Goal: Information Seeking & Learning: Check status

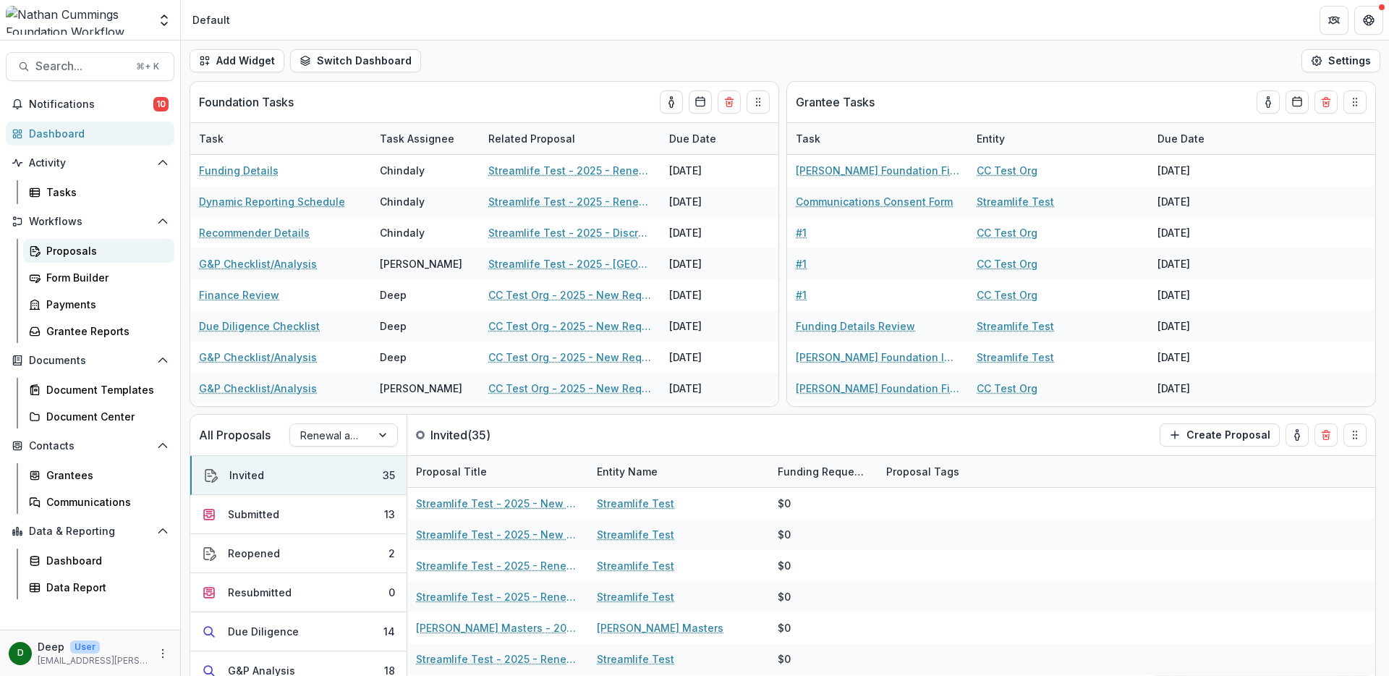
click at [67, 258] on div "Proposals" at bounding box center [104, 250] width 116 height 15
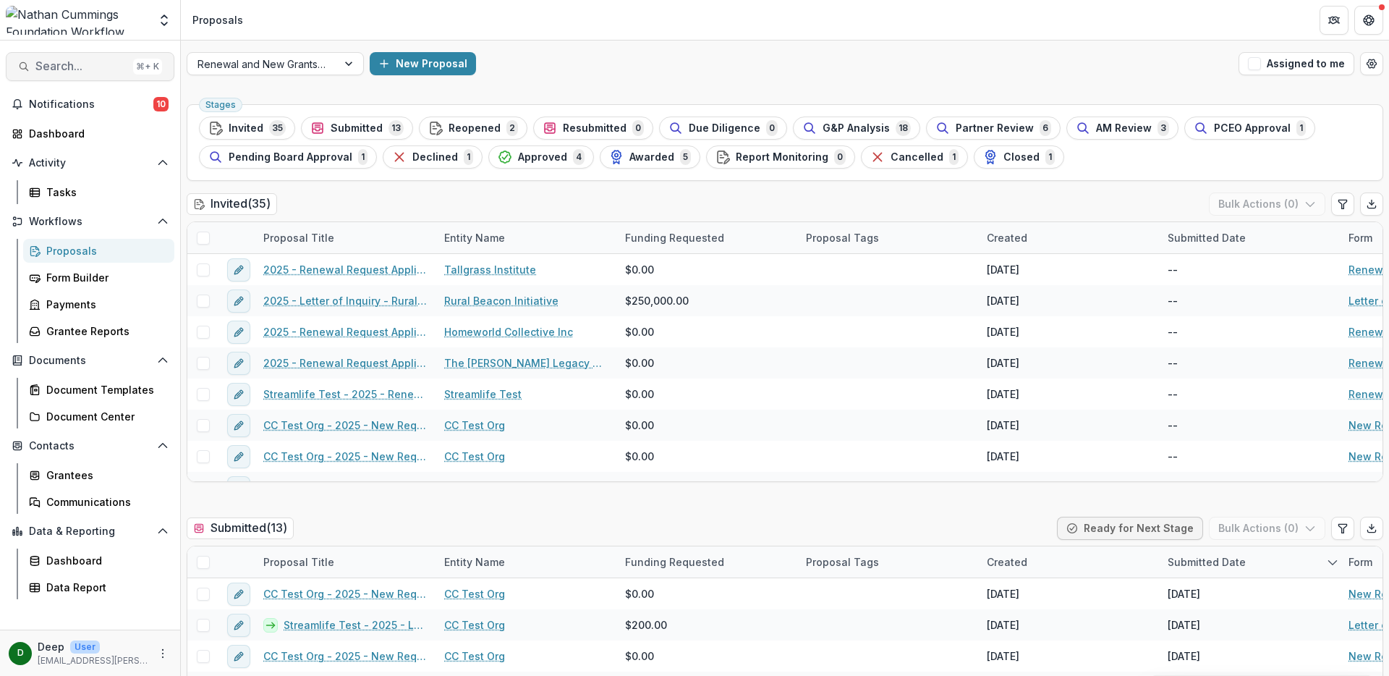
click at [90, 70] on span "Search..." at bounding box center [81, 66] width 92 height 14
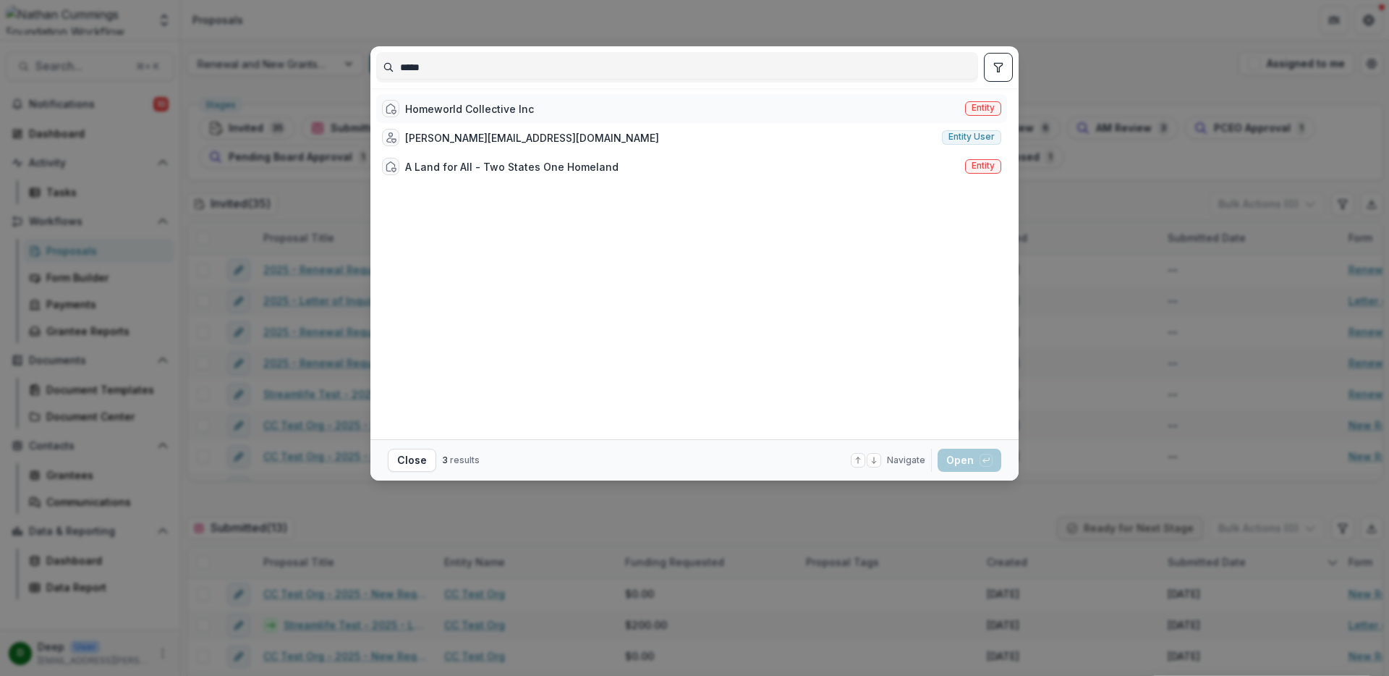
type input "*****"
click at [840, 114] on div "Homeworld Collective Inc Entity" at bounding box center [691, 108] width 631 height 29
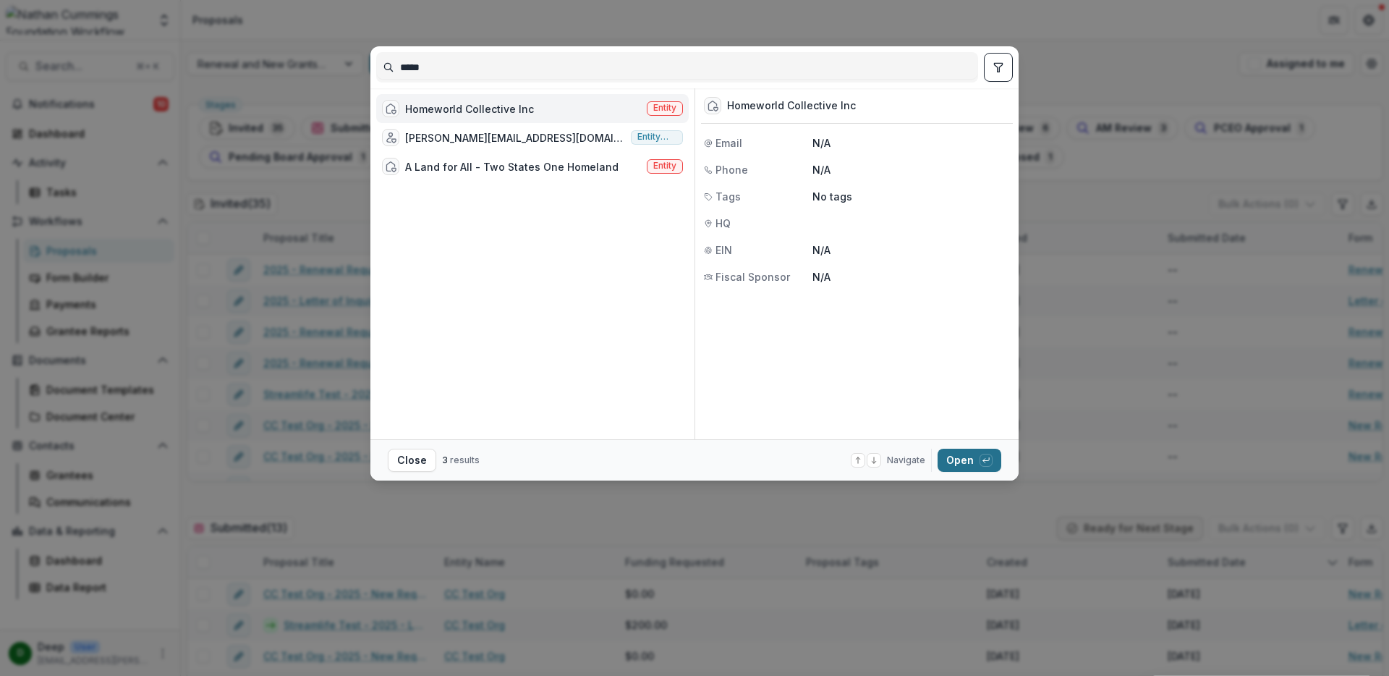
click at [967, 467] on button "Open with enter key" at bounding box center [970, 460] width 64 height 23
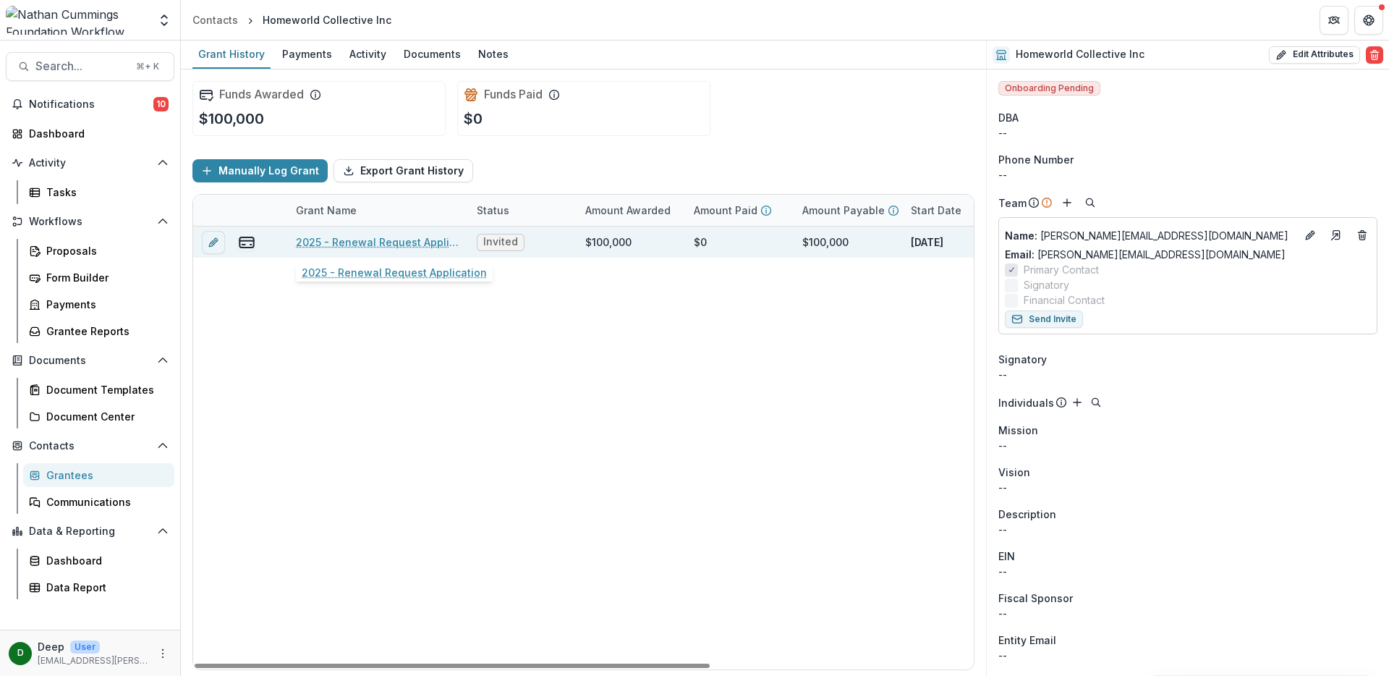
click at [342, 245] on link "2025 - Renewal Request Application" at bounding box center [378, 241] width 164 height 15
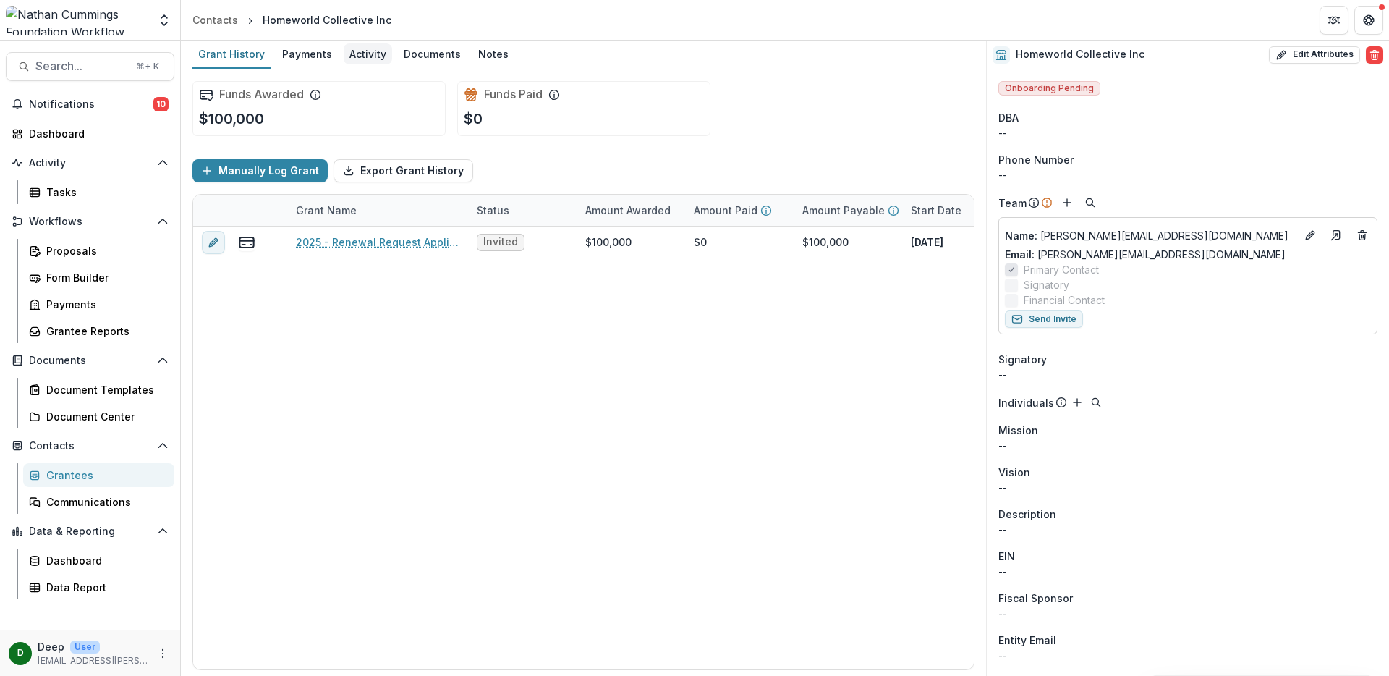
click at [355, 51] on div "Activity" at bounding box center [368, 53] width 48 height 21
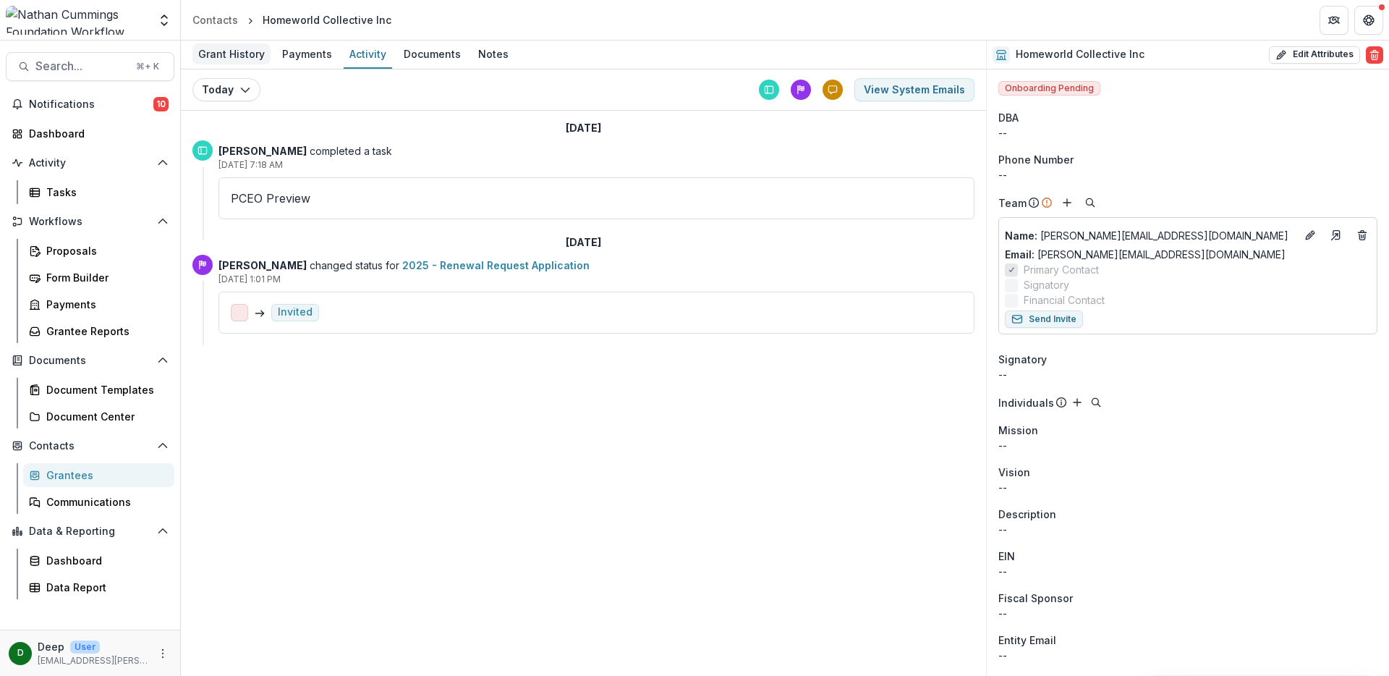
click at [247, 52] on div "Grant History" at bounding box center [231, 53] width 78 height 21
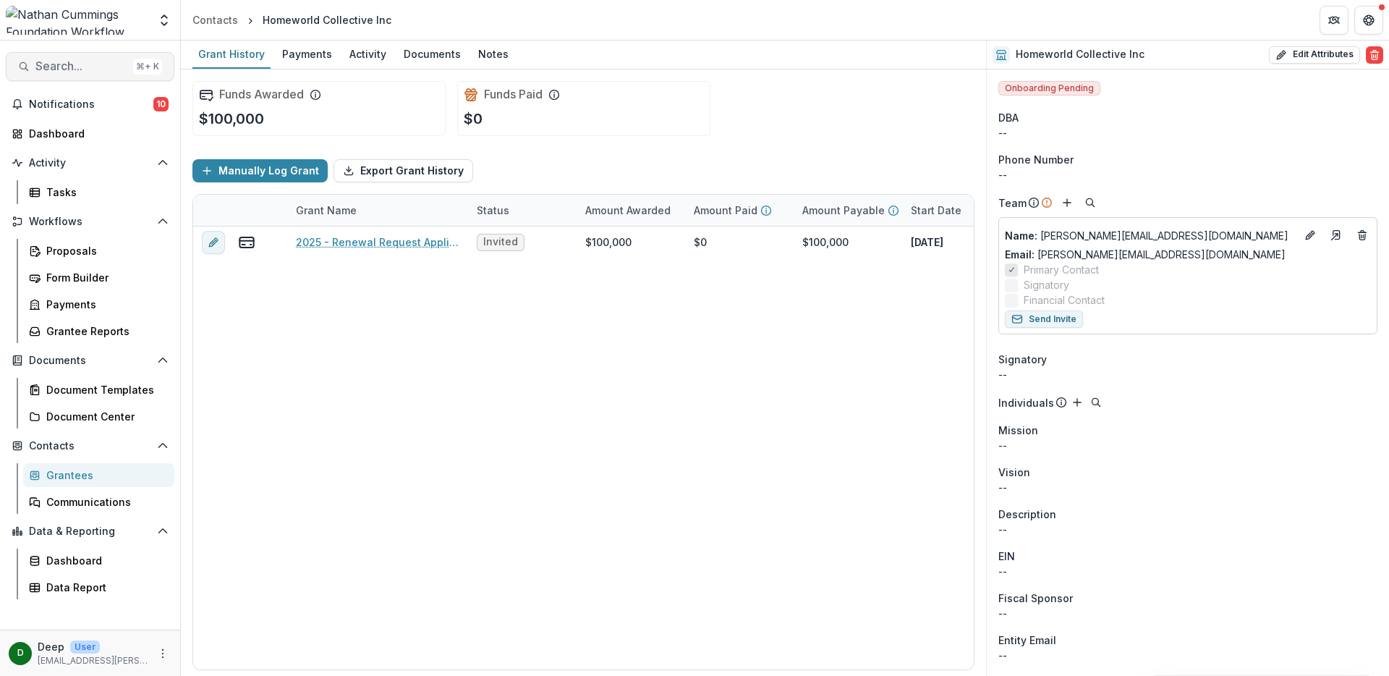
click at [42, 64] on span "Search..." at bounding box center [81, 66] width 92 height 14
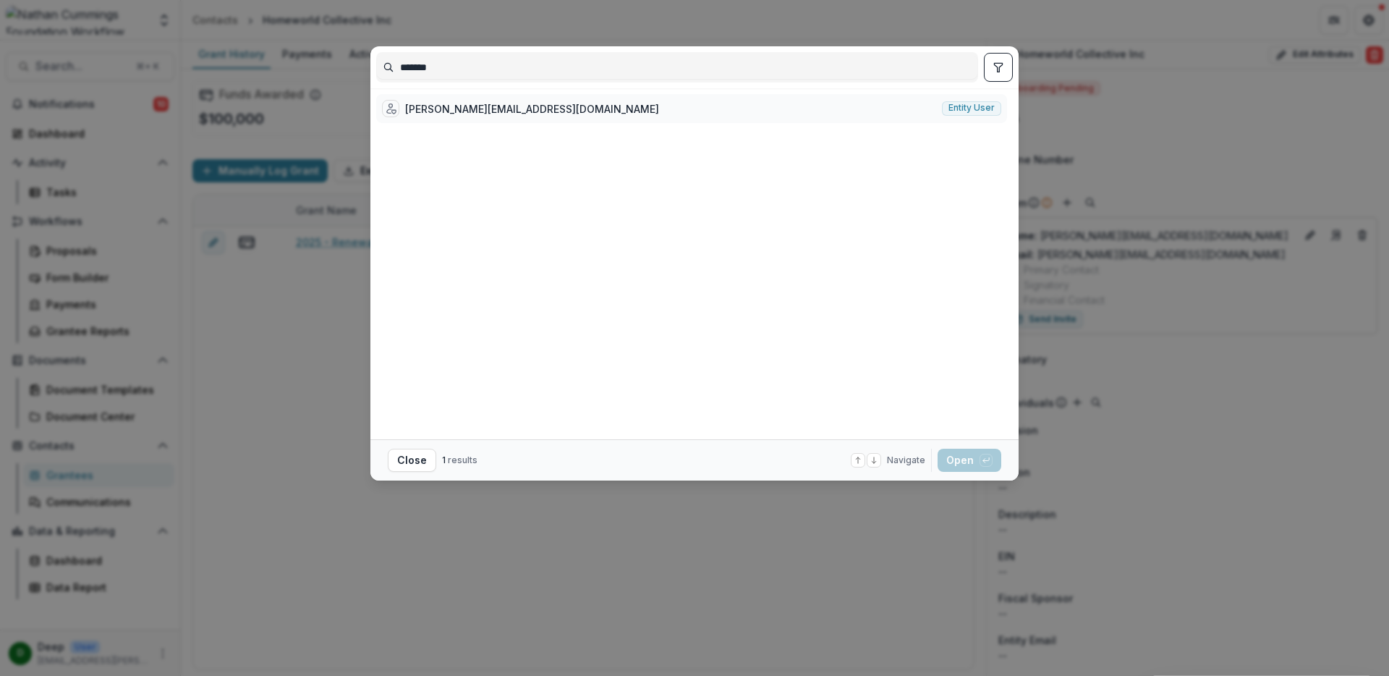
type input "******"
click at [550, 108] on div "daniel@homeworldcollective.org" at bounding box center [532, 108] width 254 height 15
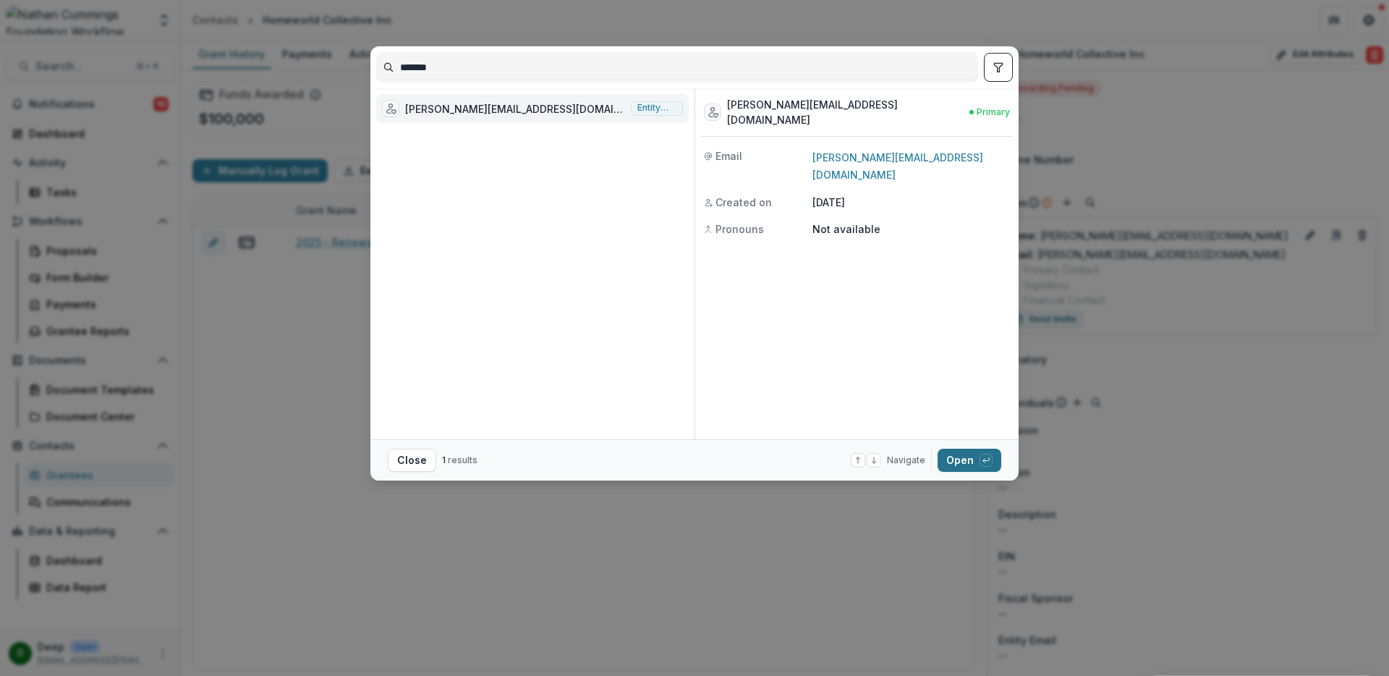
click at [986, 463] on icon "button" at bounding box center [986, 460] width 9 height 9
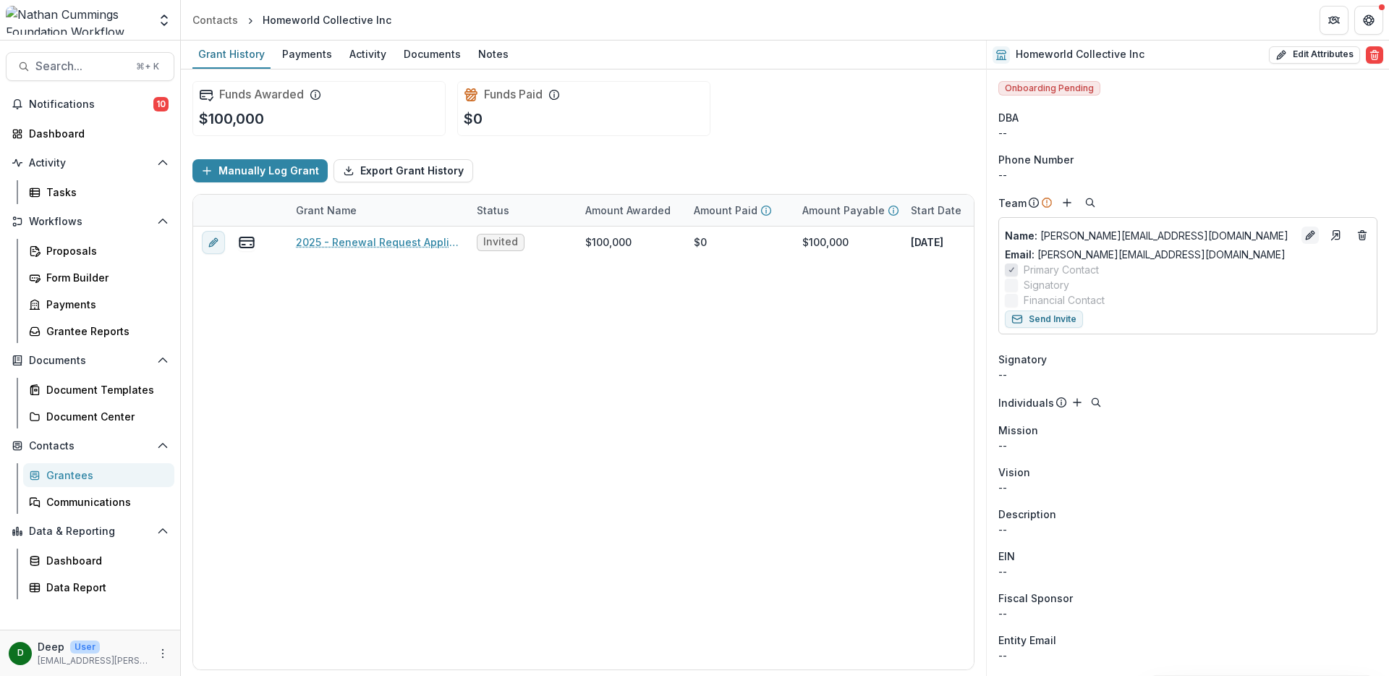
click at [1305, 233] on icon "Edit" at bounding box center [1311, 235] width 12 height 12
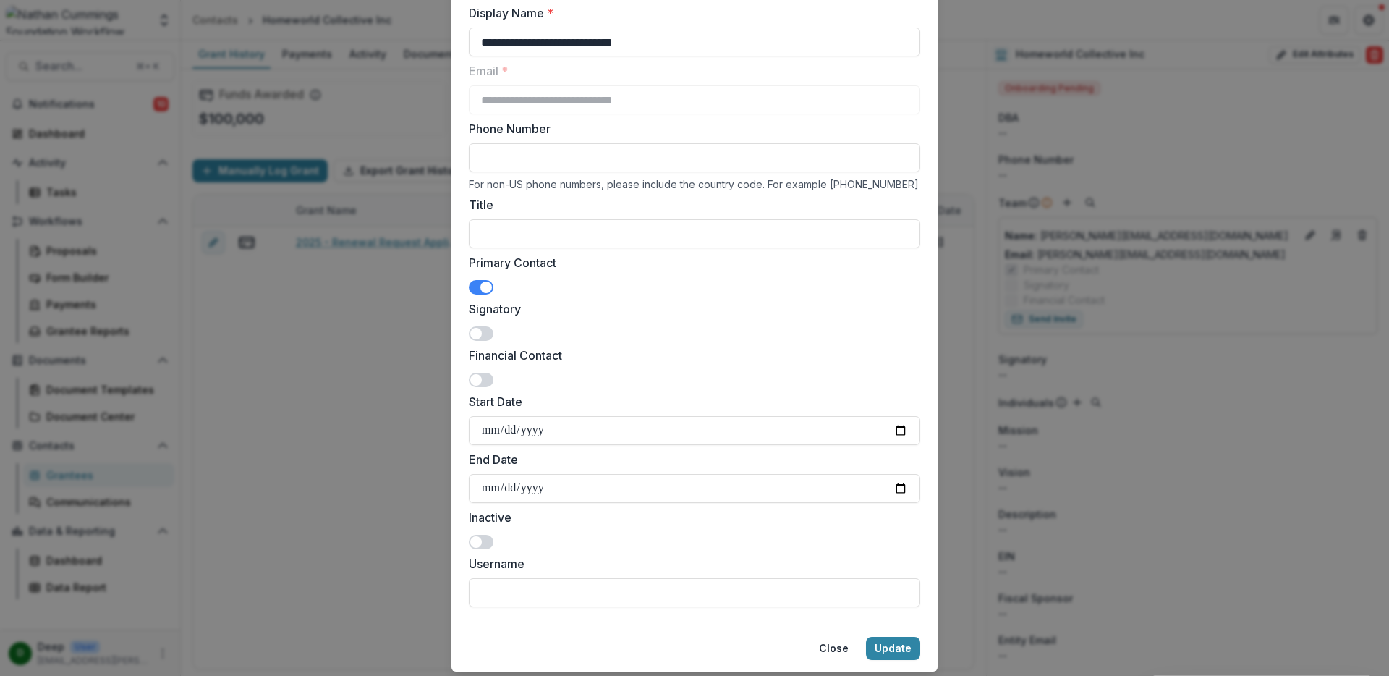
scroll to position [109, 0]
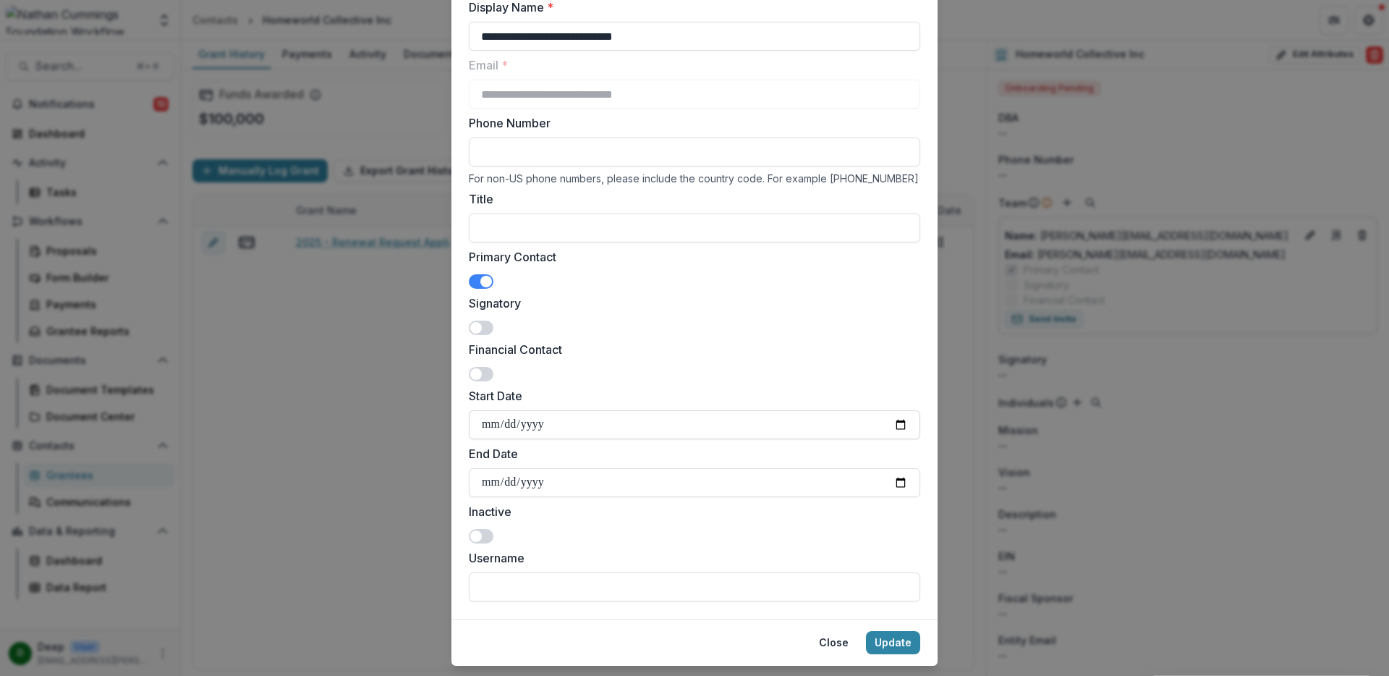
click at [901, 422] on input "Start Date" at bounding box center [694, 424] width 451 height 29
type input "**********"
click at [892, 642] on button "Update" at bounding box center [893, 642] width 54 height 23
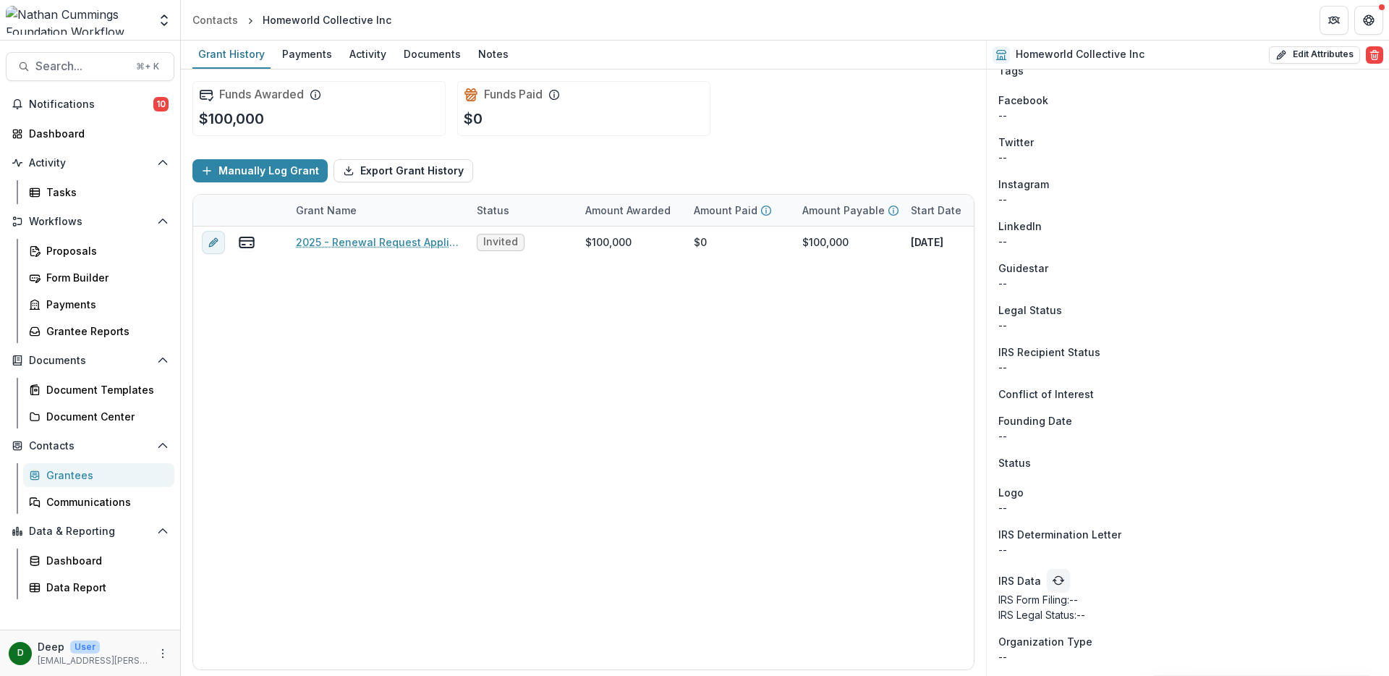
scroll to position [0, 0]
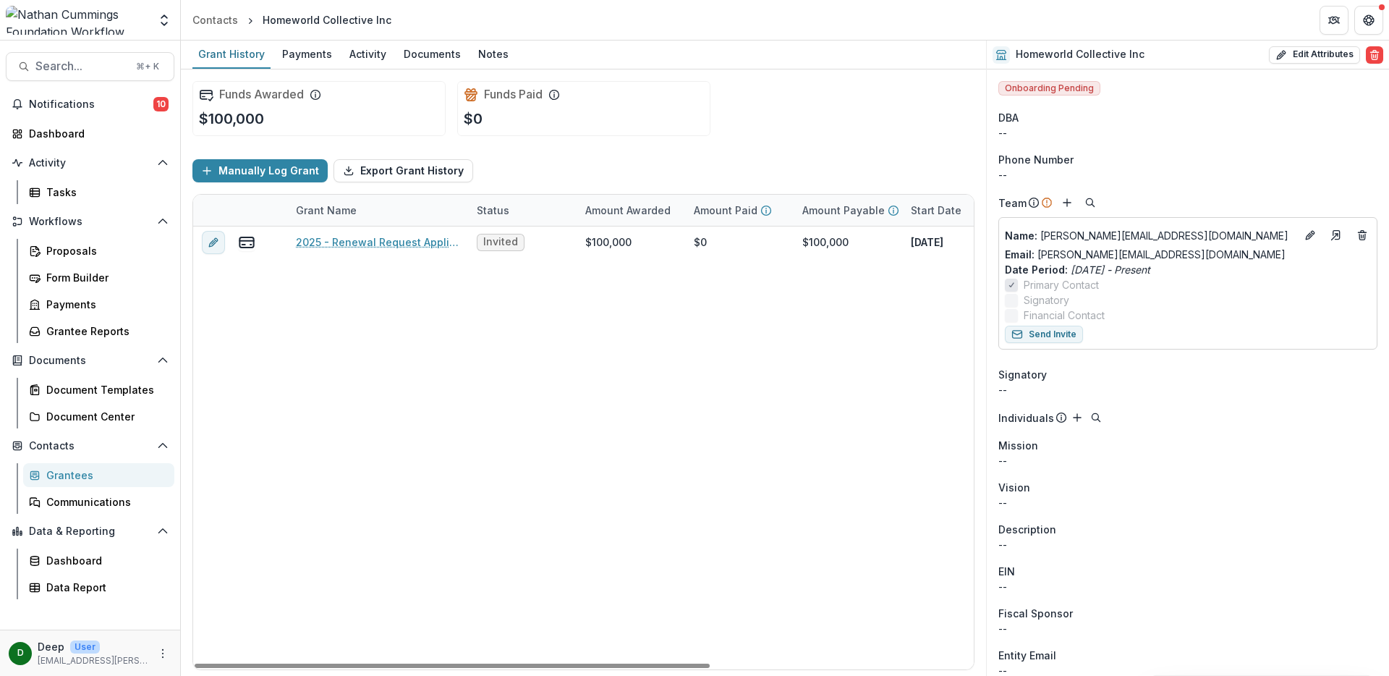
click at [1068, 88] on span "Onboarding Pending" at bounding box center [1049, 88] width 102 height 14
click at [1320, 51] on button "Edit Attributes" at bounding box center [1314, 54] width 91 height 17
select select
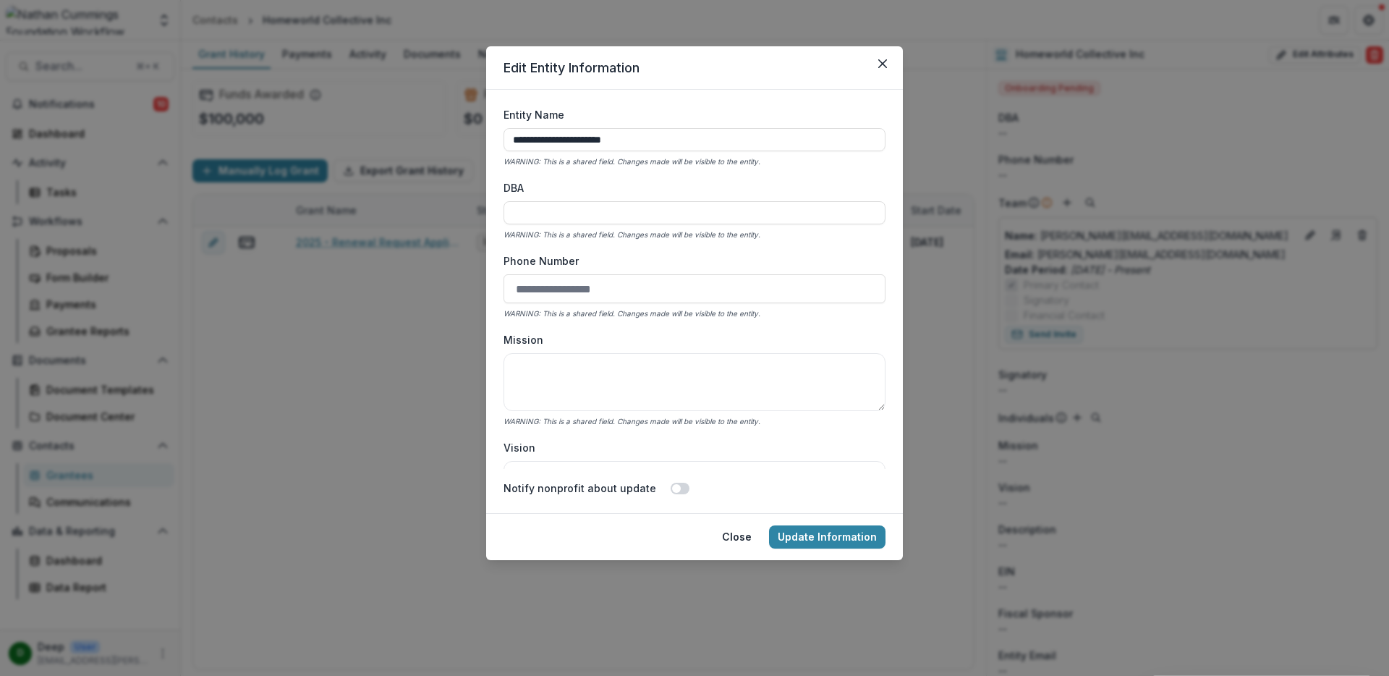
click at [842, 549] on footer "Close Update Information" at bounding box center [694, 536] width 417 height 47
click at [846, 539] on button "Update Information" at bounding box center [827, 536] width 116 height 23
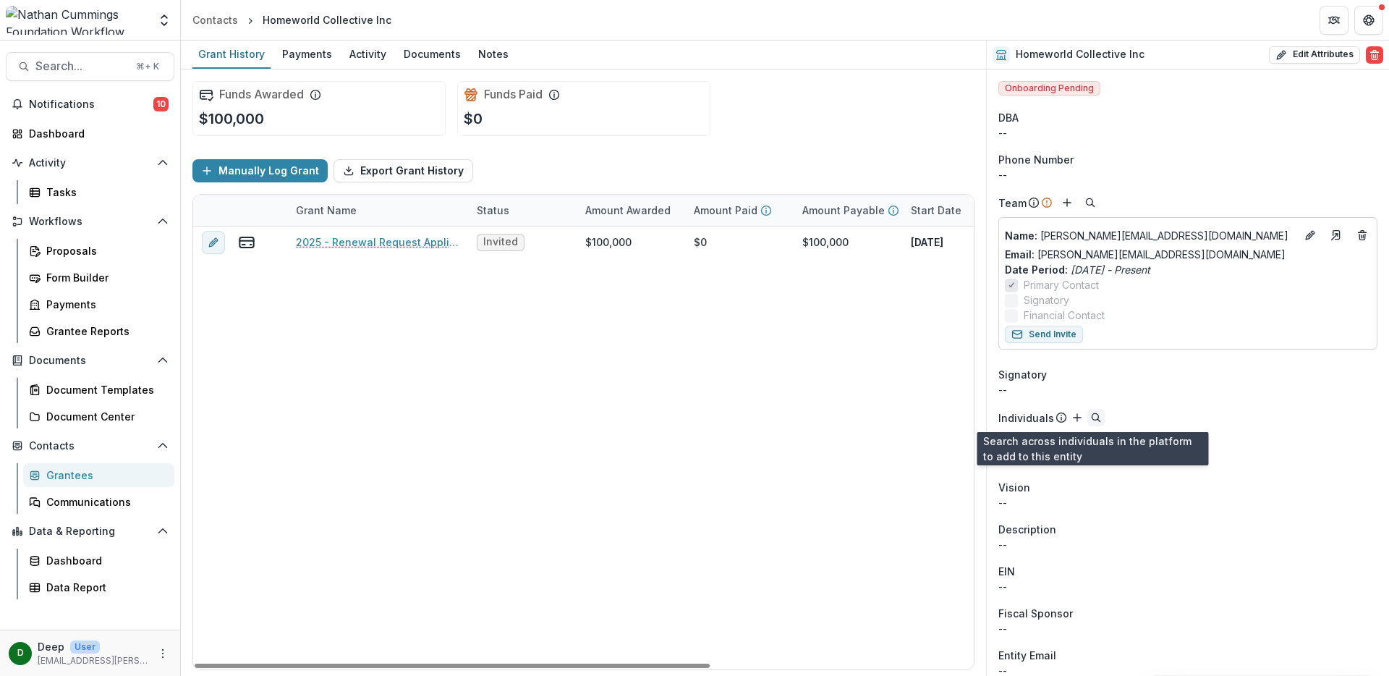
click at [1093, 414] on circle "Search" at bounding box center [1096, 416] width 7 height 7
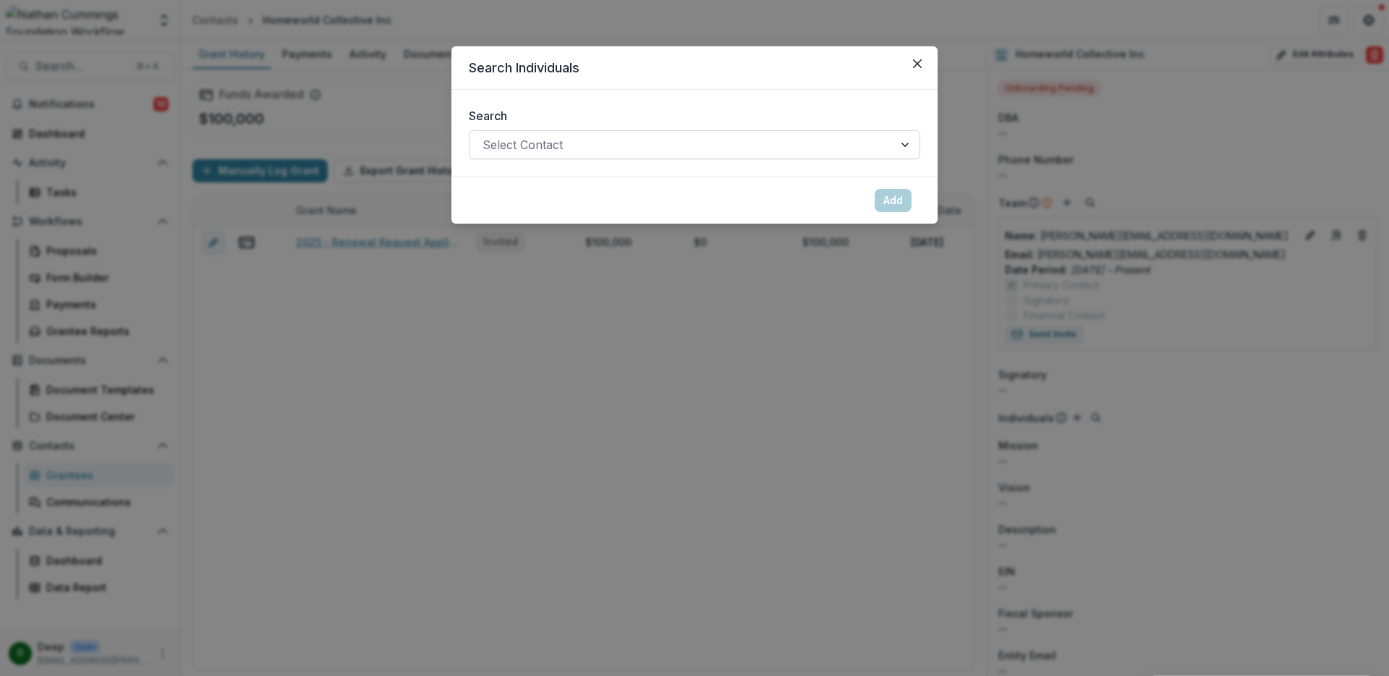
click at [574, 140] on div at bounding box center [682, 145] width 398 height 20
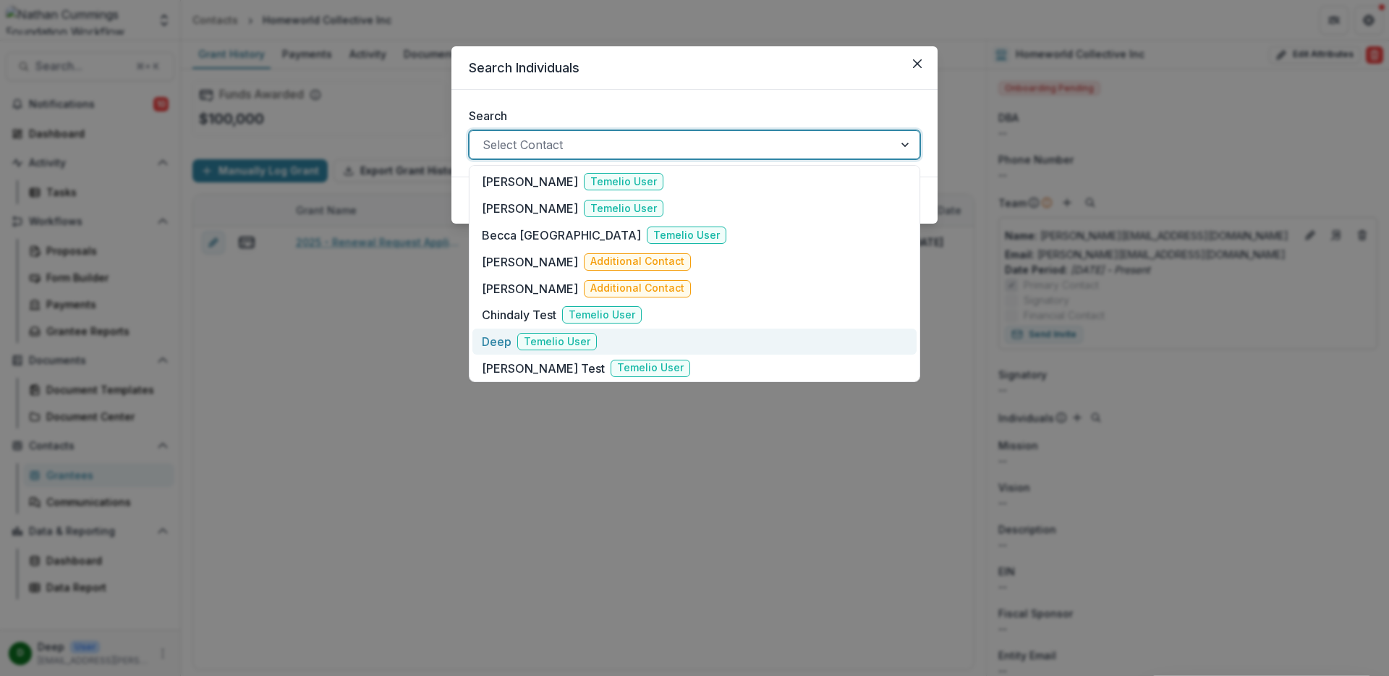
scroll to position [190, 0]
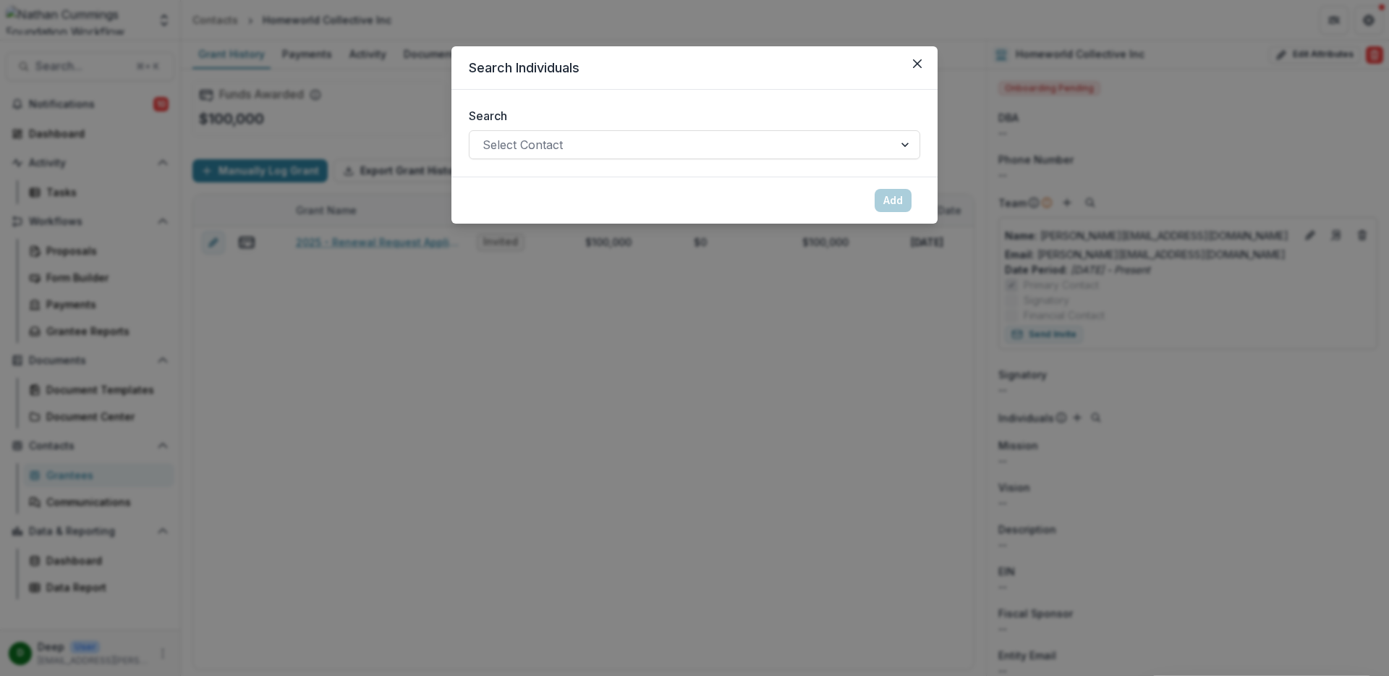
click at [479, 463] on div "Search Individuals Search Select Contact Add" at bounding box center [694, 338] width 1389 height 676
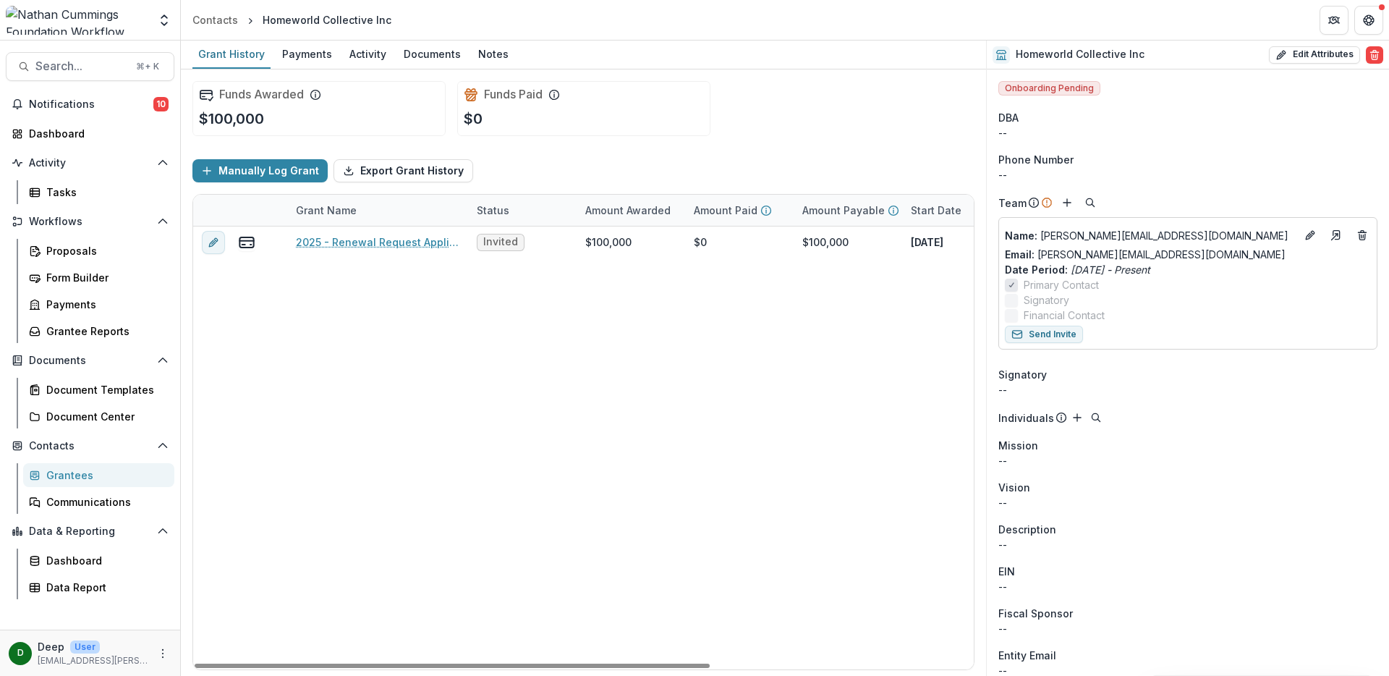
click at [511, 399] on div "2025 - Renewal Request Application Invited $100,000 $0 $100,000 Dec 1, 2025 Nov…" at bounding box center [782, 447] width 1179 height 443
click at [82, 473] on div "Grantees" at bounding box center [104, 474] width 116 height 15
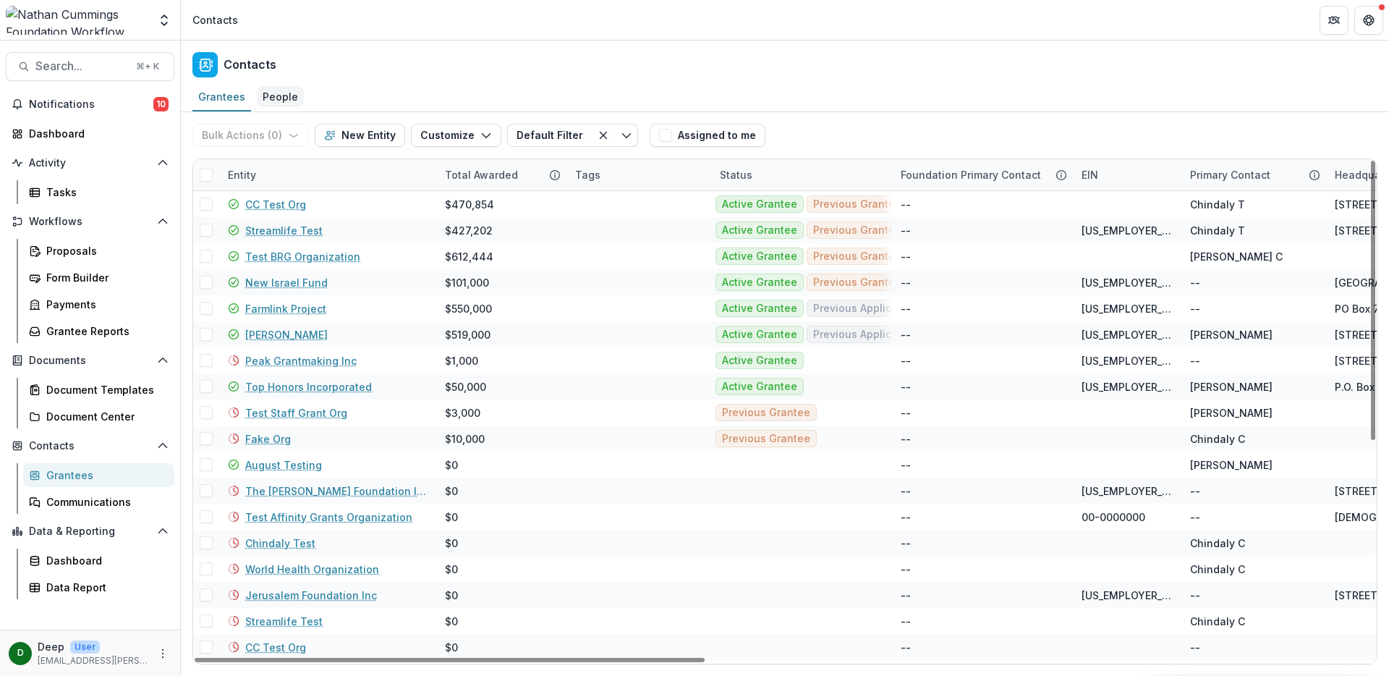
click at [270, 101] on div "People" at bounding box center [280, 96] width 47 height 21
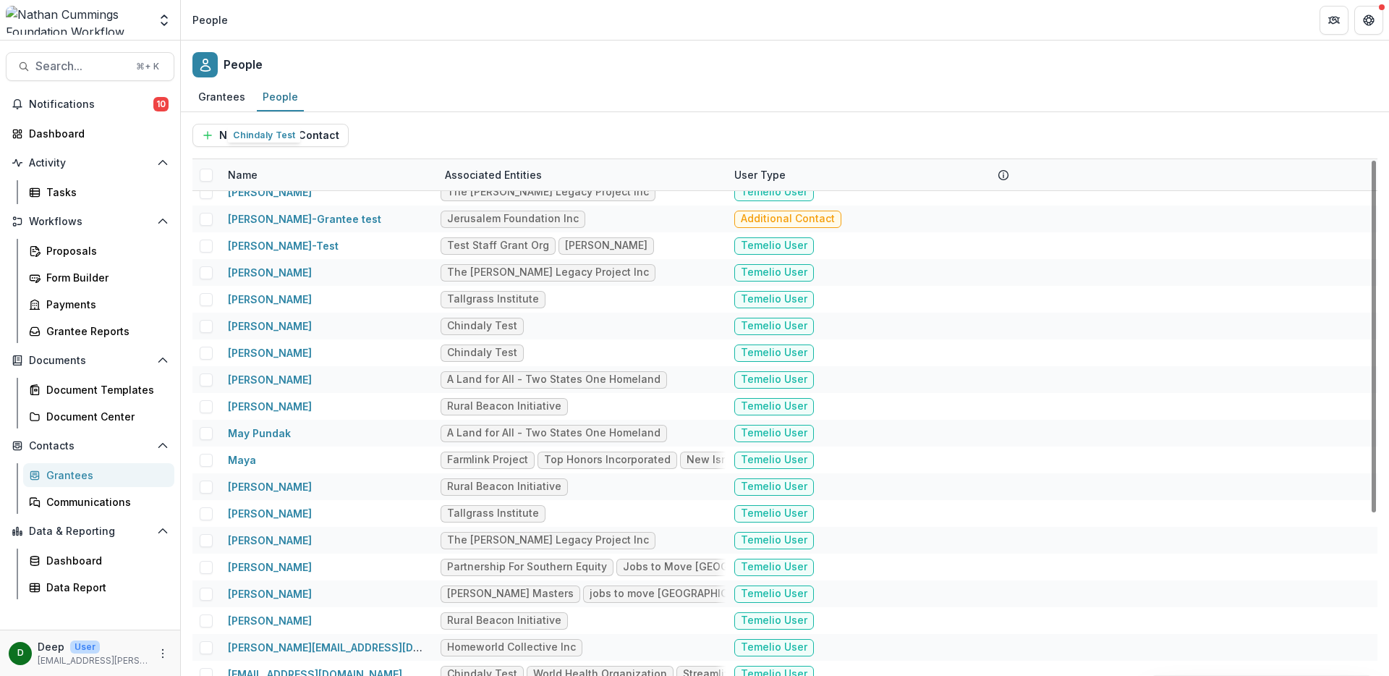
scroll to position [238, 0]
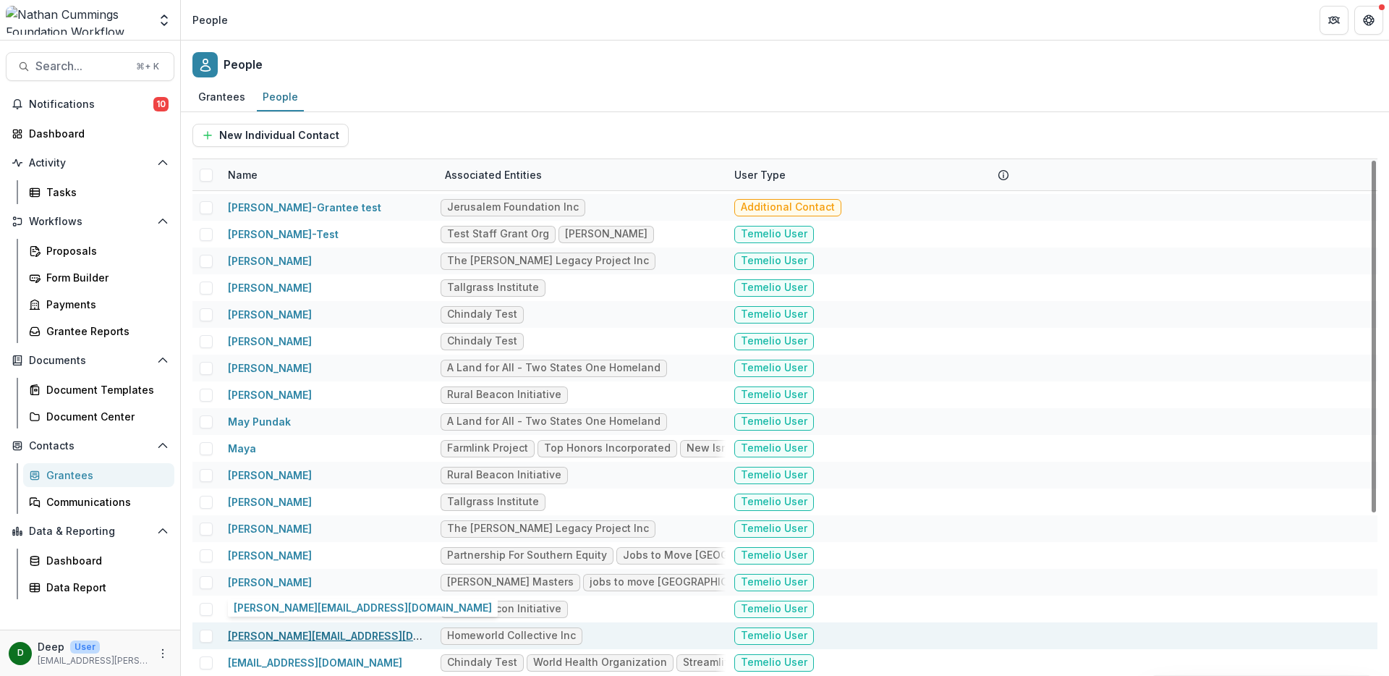
click at [376, 638] on link "[PERSON_NAME][EMAIL_ADDRESS][DOMAIN_NAME]" at bounding box center [357, 635] width 258 height 12
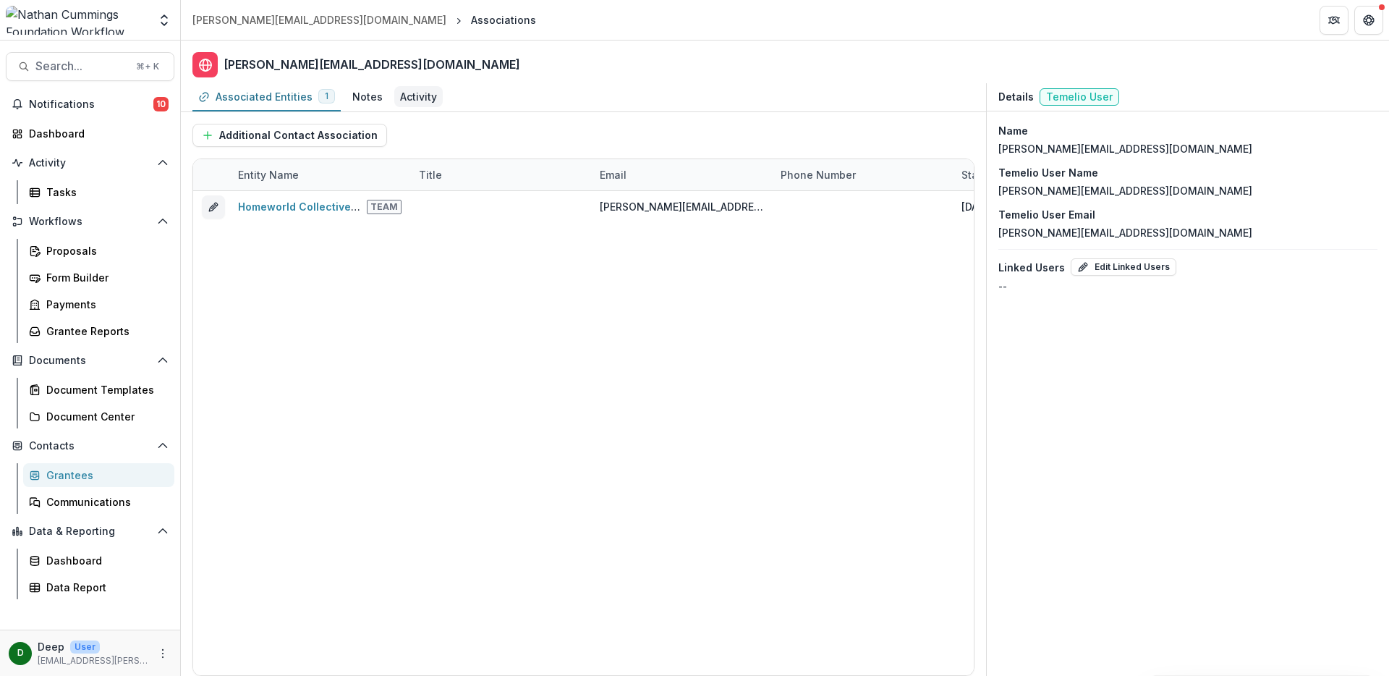
click at [409, 96] on div "Activity" at bounding box center [418, 96] width 37 height 15
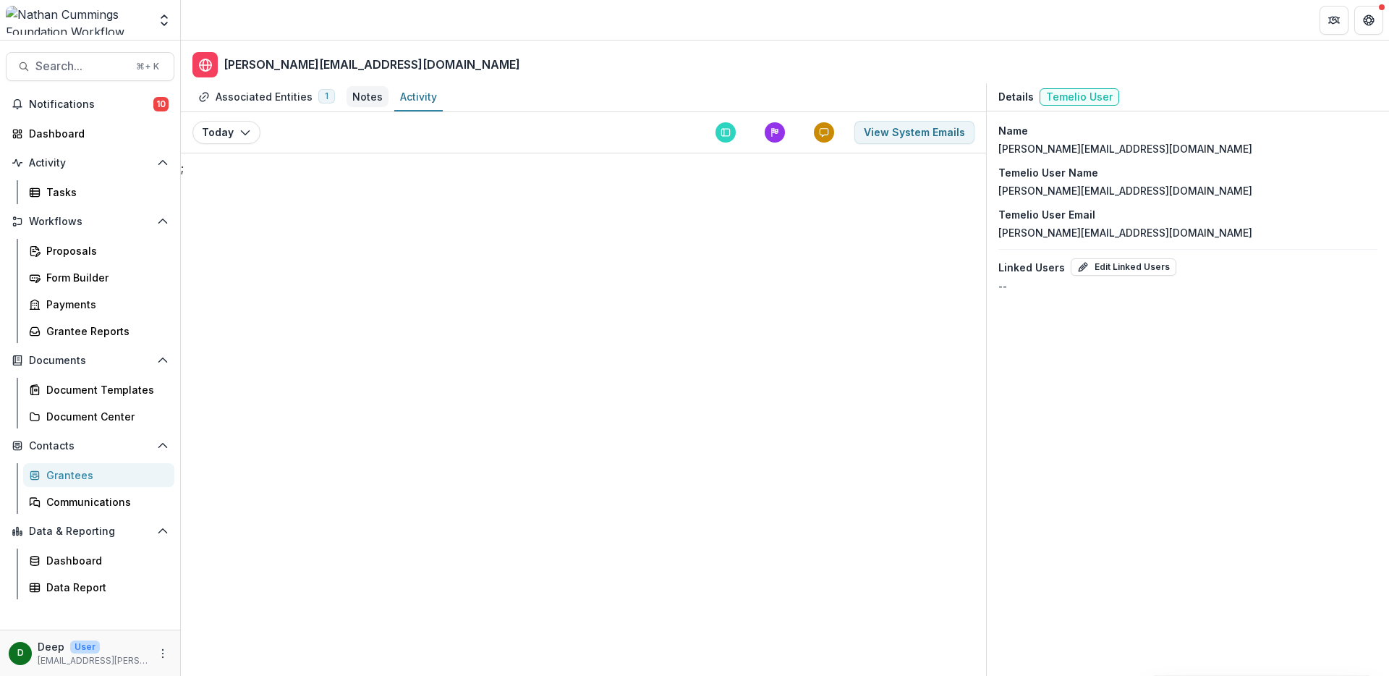
click at [358, 95] on div "Notes" at bounding box center [367, 96] width 30 height 15
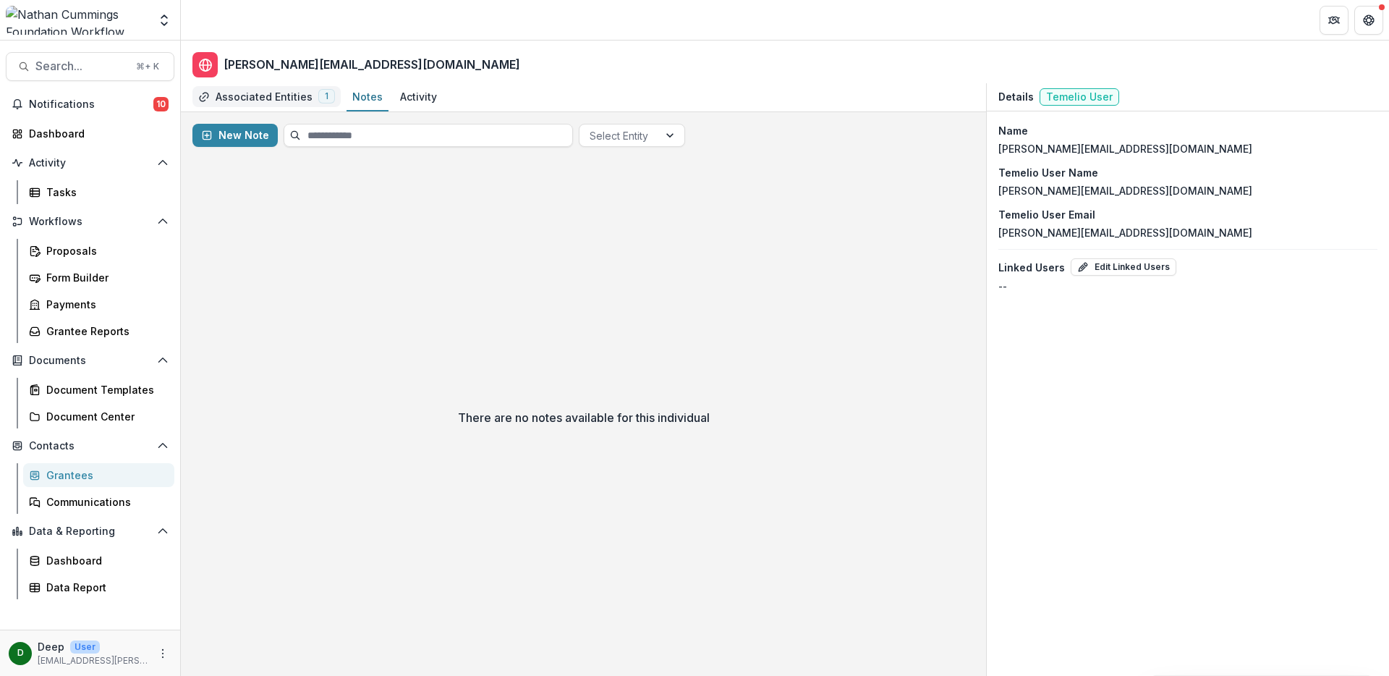
click at [261, 94] on div "Associated Entities" at bounding box center [264, 96] width 97 height 15
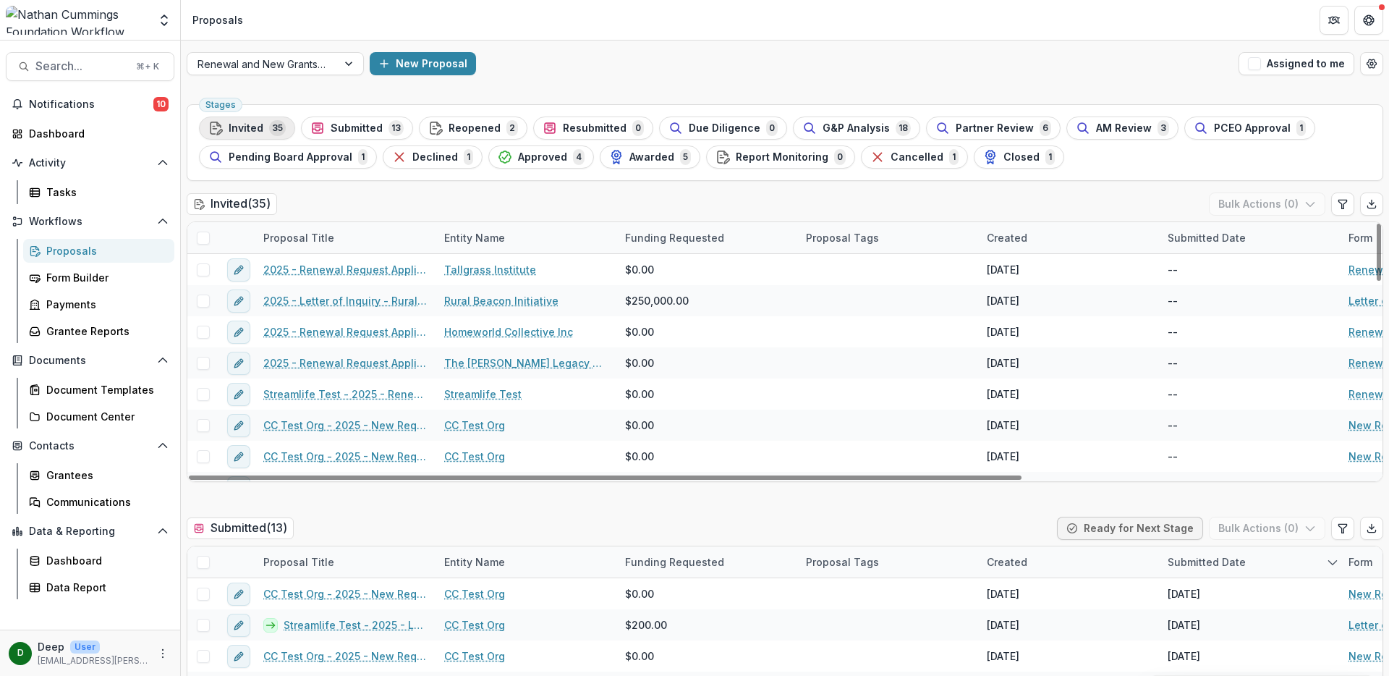
click at [264, 124] on div "Invited 35" at bounding box center [246, 128] width 77 height 16
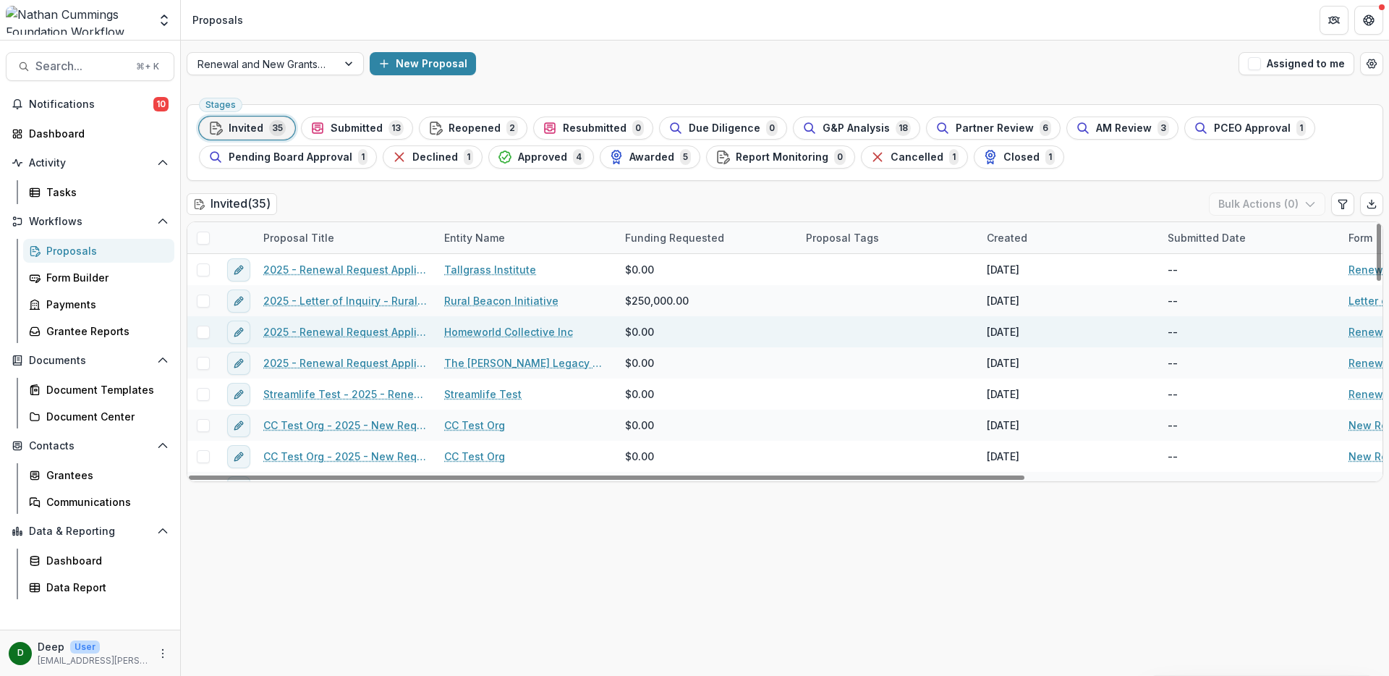
click at [385, 333] on link "2025 - Renewal Request Application" at bounding box center [345, 331] width 164 height 15
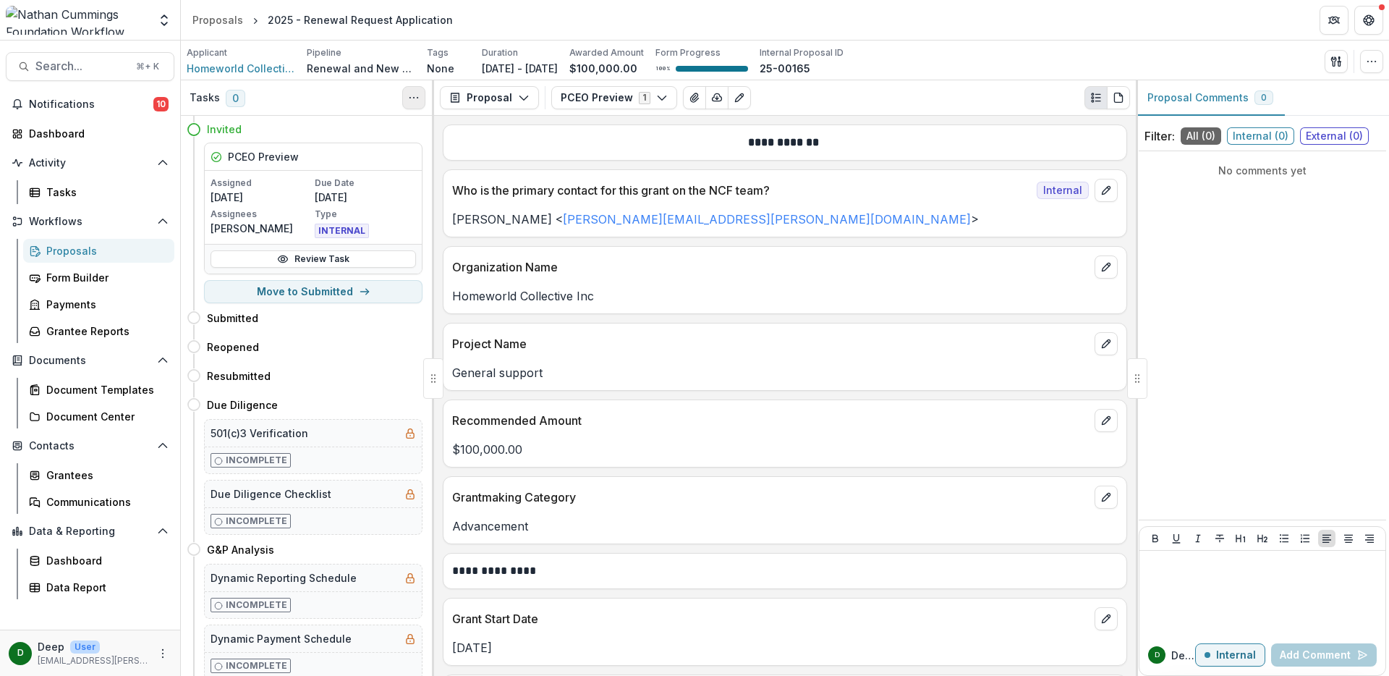
click at [420, 97] on button "Toggle View Cancelled Tasks" at bounding box center [413, 97] width 23 height 23
click at [656, 98] on icon "button" at bounding box center [662, 98] width 12 height 12
click at [739, 101] on icon "Edit as form" at bounding box center [740, 98] width 12 height 12
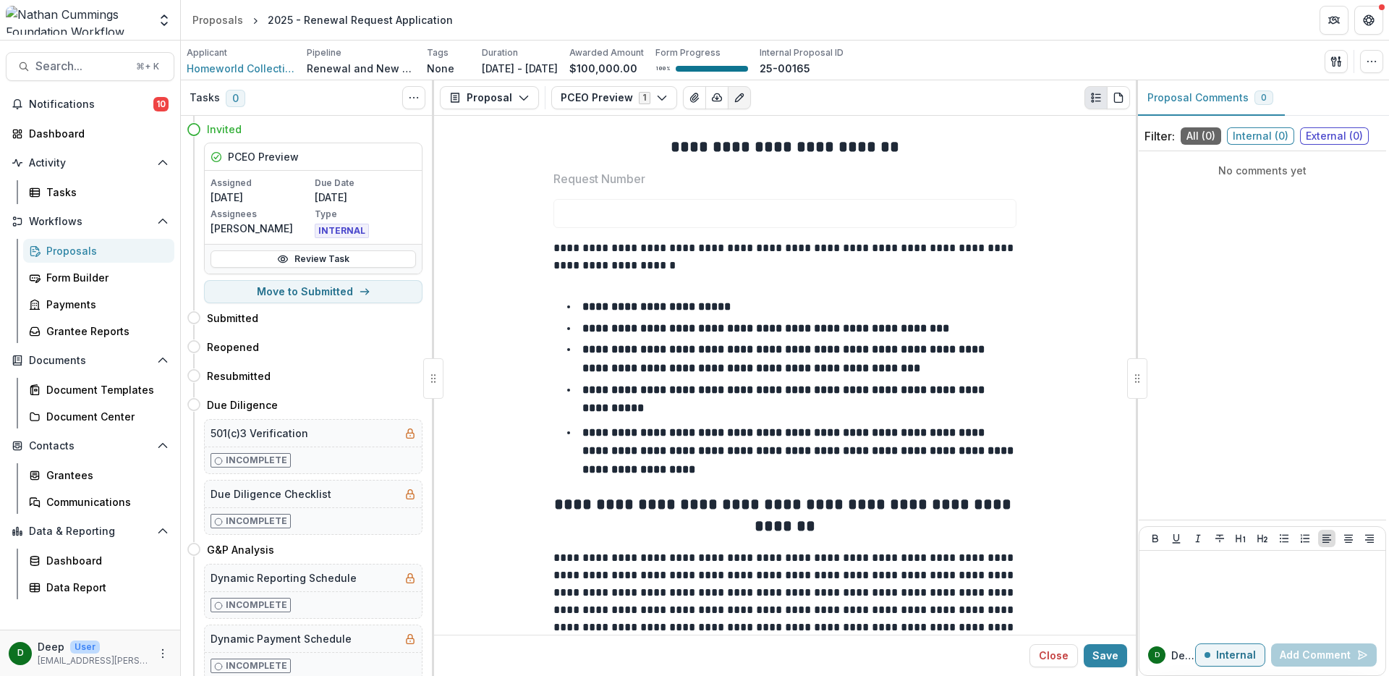
click at [204, 98] on h3 "Tasks" at bounding box center [205, 98] width 30 height 12
click at [530, 96] on button "Proposal" at bounding box center [489, 97] width 99 height 23
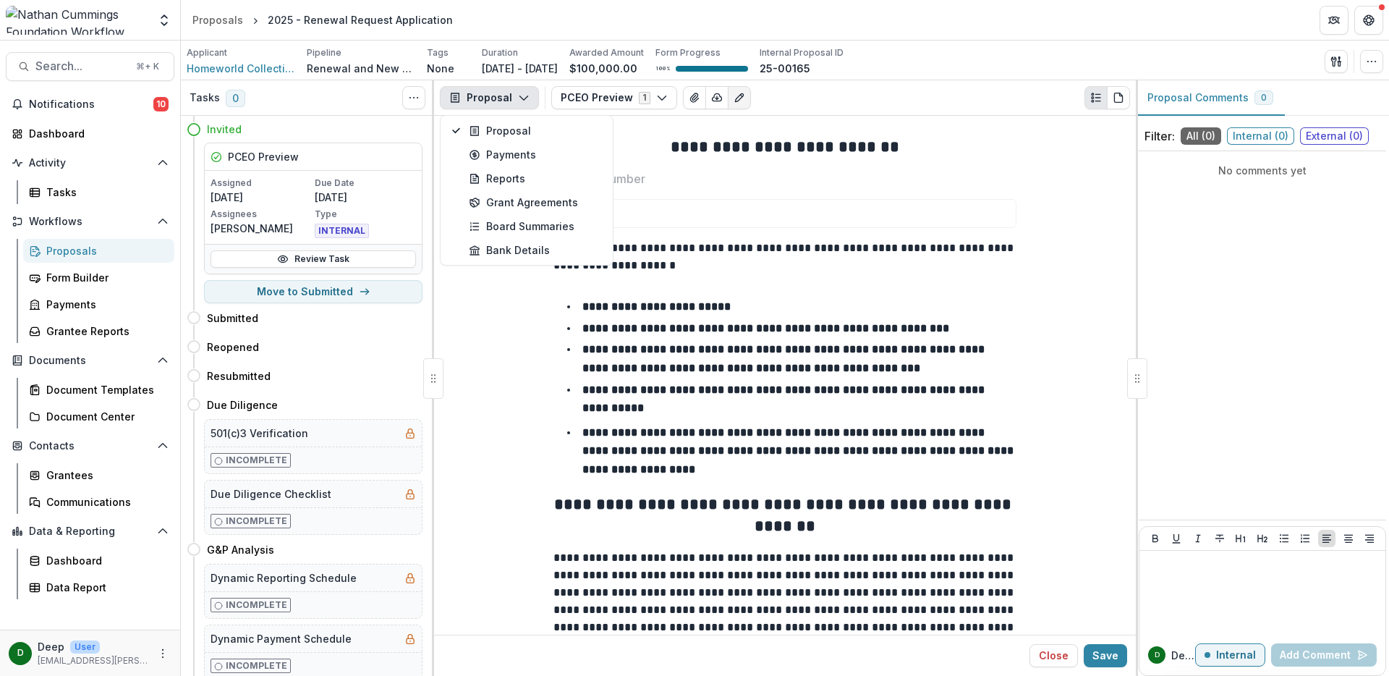
click at [526, 102] on icon "button" at bounding box center [524, 98] width 12 height 12
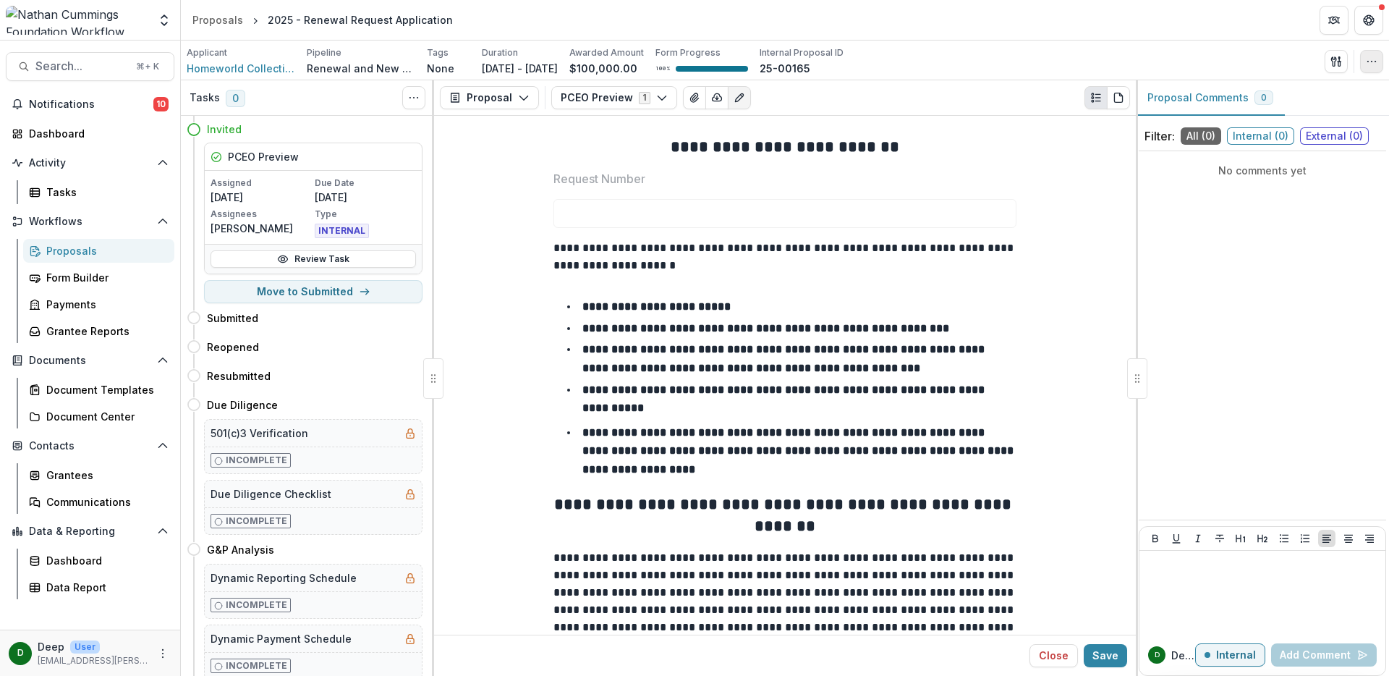
click at [1378, 60] on button "button" at bounding box center [1371, 61] width 23 height 23
click at [1339, 64] on icon "button" at bounding box center [1337, 62] width 12 height 12
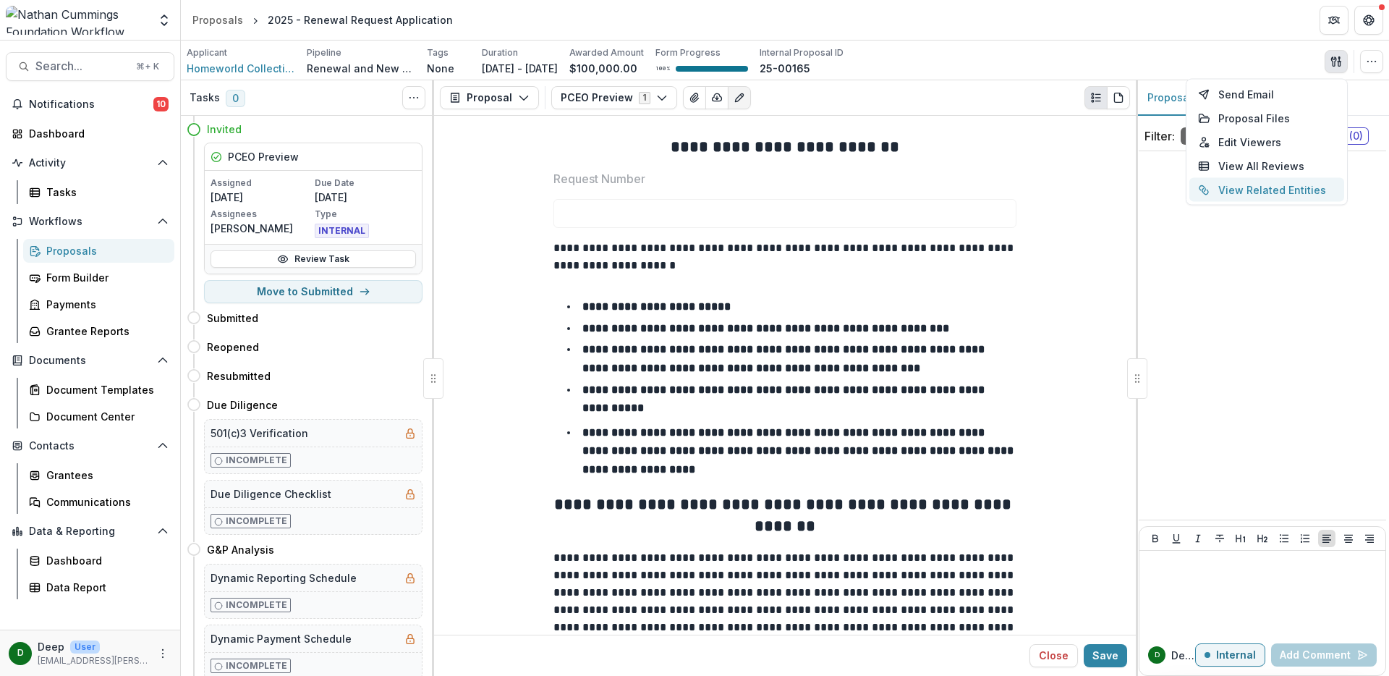
click at [1282, 187] on button "View Related Entities" at bounding box center [1266, 190] width 155 height 24
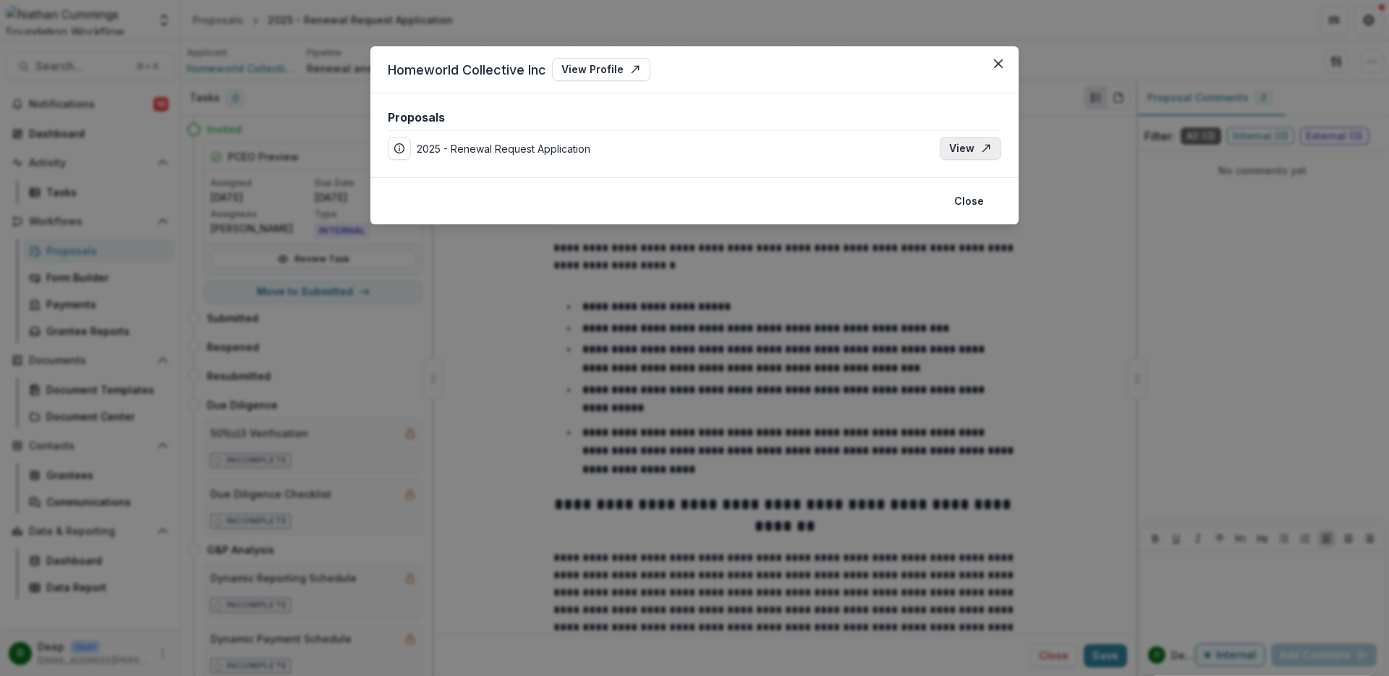
click at [949, 149] on link "View" at bounding box center [970, 148] width 61 height 23
click at [992, 73] on button "Close" at bounding box center [998, 63] width 23 height 23
